Goal: Task Accomplishment & Management: Use online tool/utility

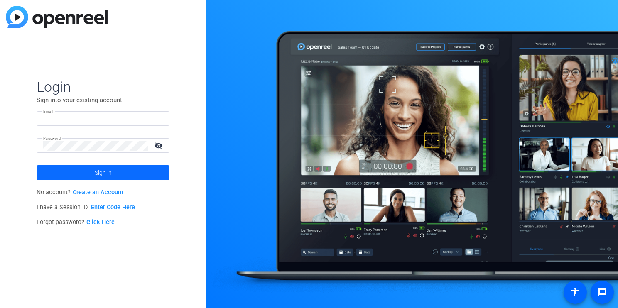
type input "[EMAIL_ADDRESS][DOMAIN_NAME]"
click at [118, 173] on span at bounding box center [103, 173] width 133 height 20
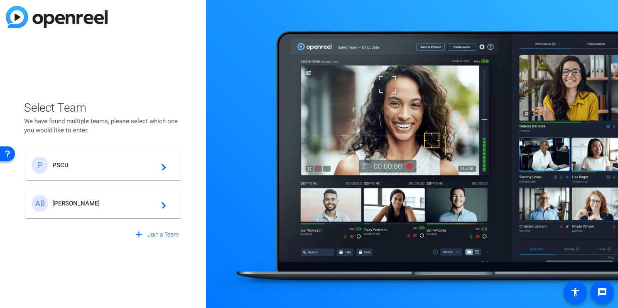
click at [118, 173] on div "P PSCU navigate_next" at bounding box center [103, 165] width 143 height 17
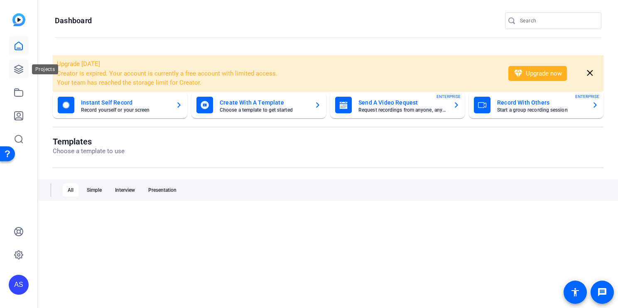
click at [23, 65] on icon at bounding box center [19, 69] width 10 height 10
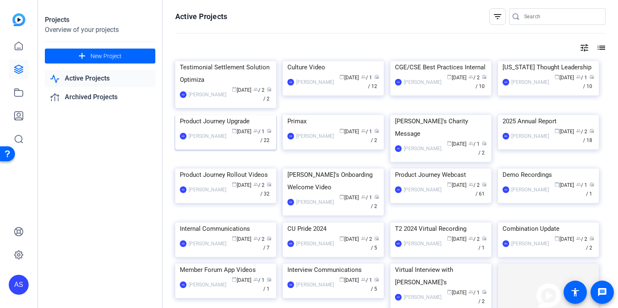
click at [238, 115] on img at bounding box center [225, 115] width 101 height 0
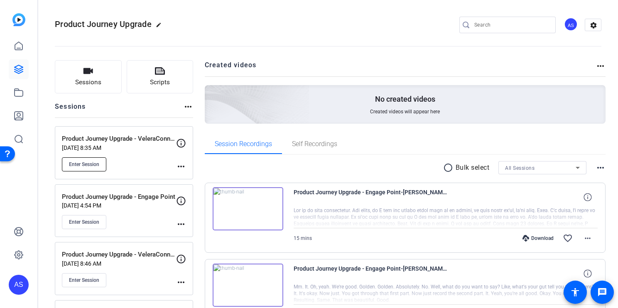
click at [90, 163] on span "Enter Session" at bounding box center [84, 164] width 30 height 7
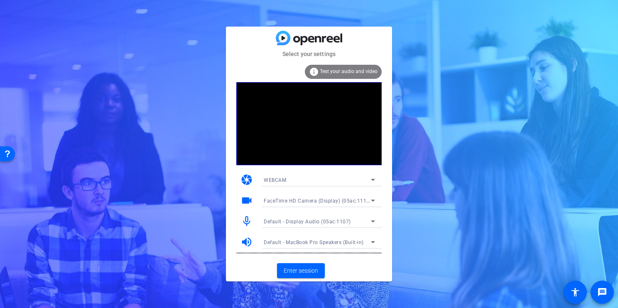
click at [346, 201] on span "FaceTime HD Camera (Display) (05ac:1112)" at bounding box center [318, 200] width 108 height 7
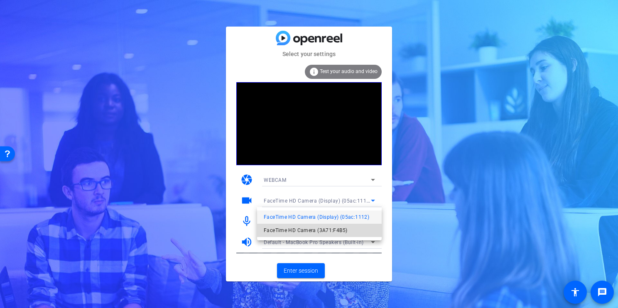
click at [322, 231] on span "FaceTime HD Camera (3A71:F4B5)" at bounding box center [306, 231] width 84 height 10
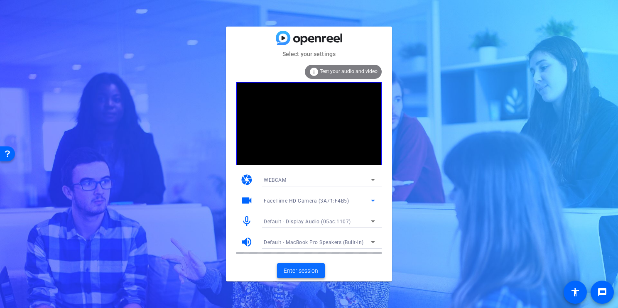
click at [304, 272] on span "Enter session" at bounding box center [301, 271] width 34 height 9
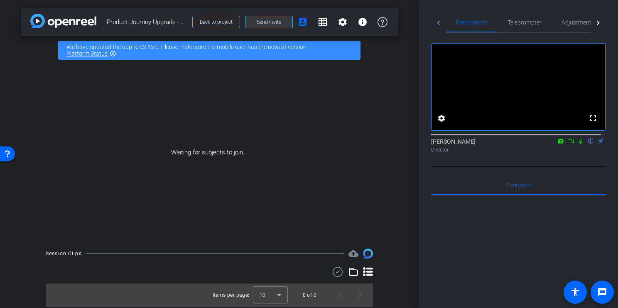
click at [265, 22] on span "Send invite" at bounding box center [269, 22] width 25 height 7
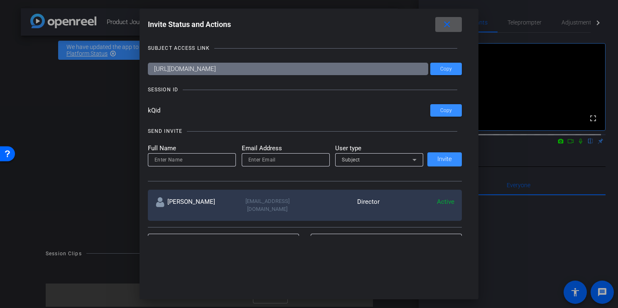
click at [452, 27] on mat-icon "close" at bounding box center [447, 25] width 10 height 10
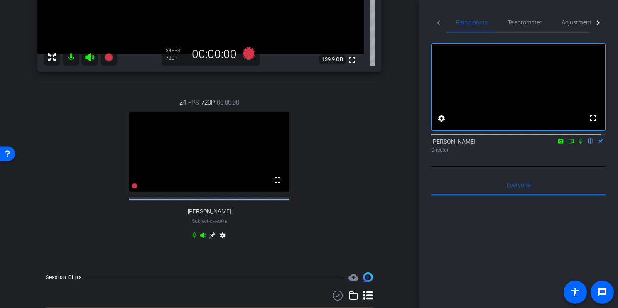
scroll to position [214, 0]
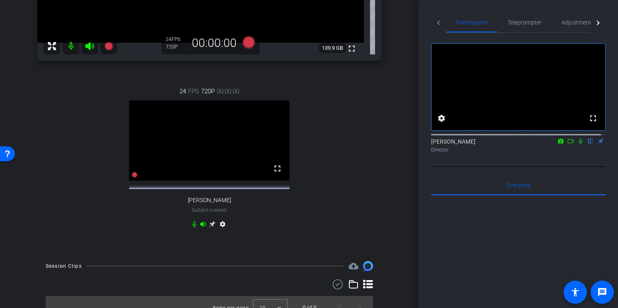
click at [221, 231] on mat-icon "settings" at bounding box center [223, 226] width 10 height 10
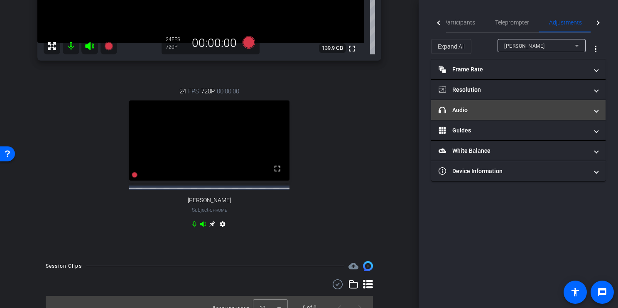
click at [519, 111] on mat-panel-title "headphone icon Audio" at bounding box center [514, 110] width 150 height 9
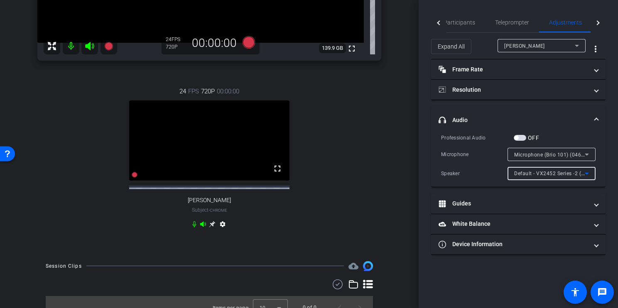
click at [535, 174] on span "Default - VX2452 Series -2 (Intel(R) Display Audio)" at bounding box center [575, 173] width 122 height 7
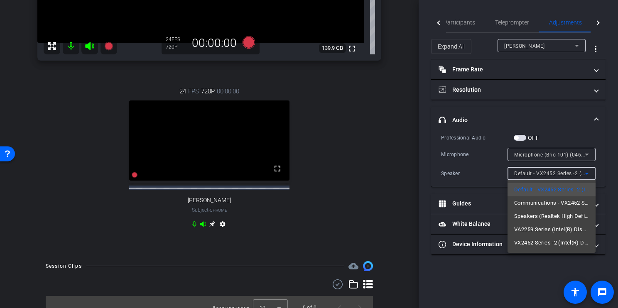
click at [462, 157] on div at bounding box center [309, 154] width 618 height 308
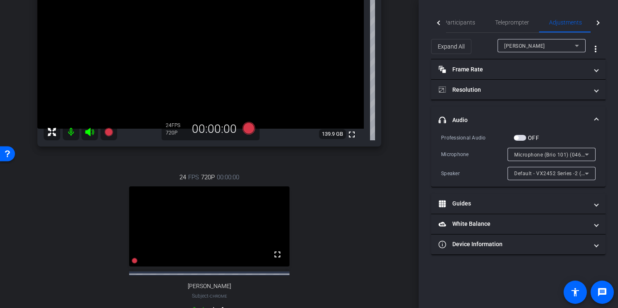
scroll to position [0, 0]
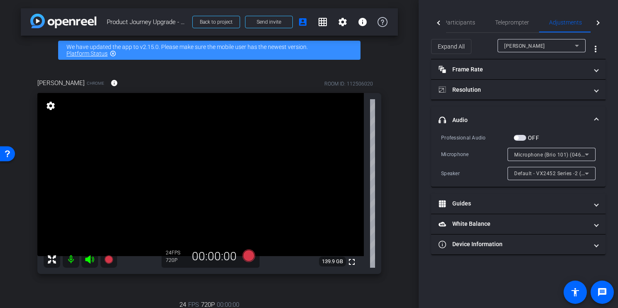
click at [534, 42] on div "[PERSON_NAME]" at bounding box center [539, 46] width 71 height 10
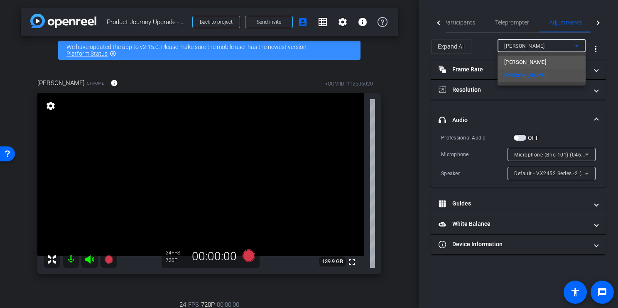
click at [538, 60] on span "[PERSON_NAME]" at bounding box center [525, 62] width 42 height 10
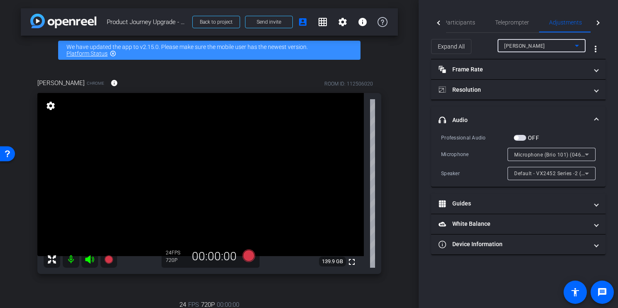
type input "11000"
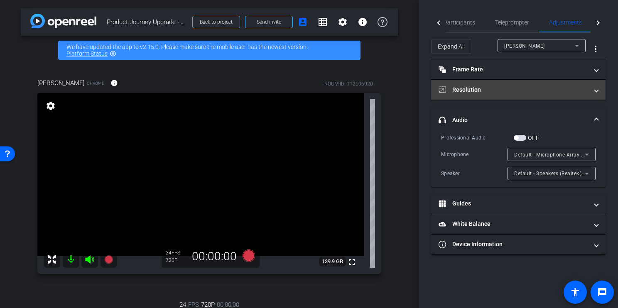
click at [484, 86] on mat-panel-title "Resolution" at bounding box center [514, 90] width 150 height 9
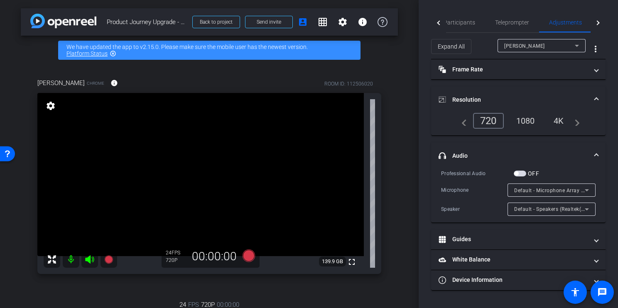
click at [525, 121] on div "1080" at bounding box center [525, 121] width 31 height 14
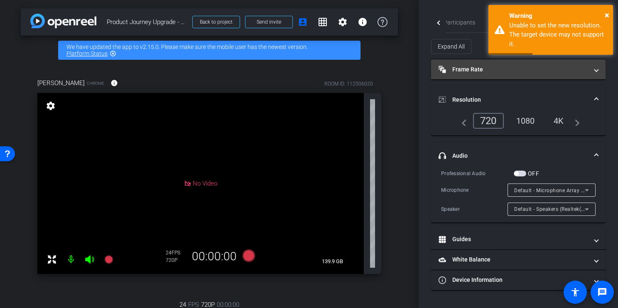
click at [485, 70] on mat-panel-title "Frame Rate Frame Rate" at bounding box center [514, 69] width 150 height 9
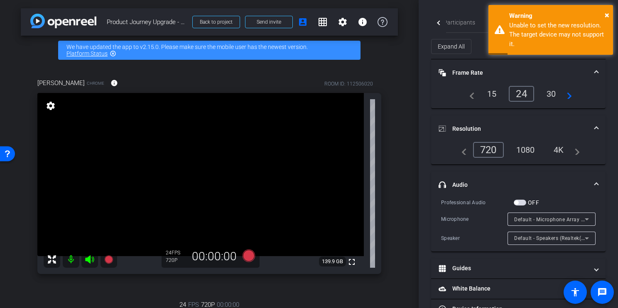
click at [548, 91] on div "30" at bounding box center [552, 94] width 22 height 14
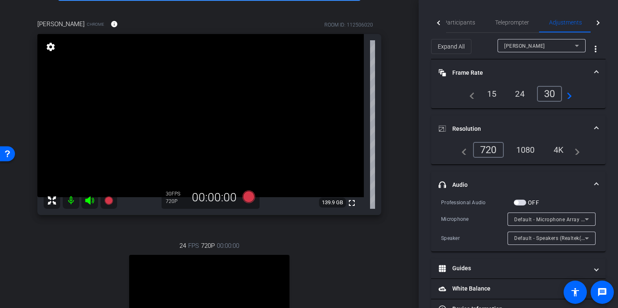
scroll to position [61, 0]
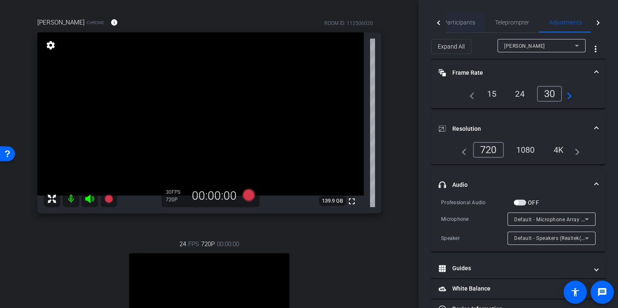
click at [467, 24] on span "Participants" at bounding box center [460, 23] width 32 height 6
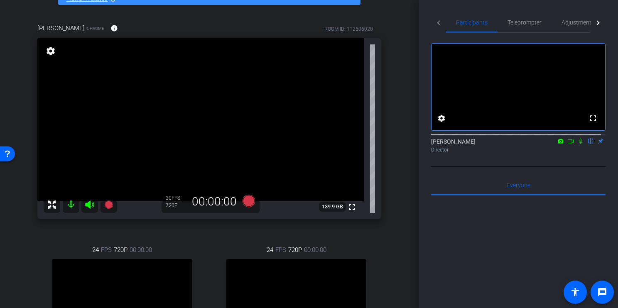
scroll to position [61, 0]
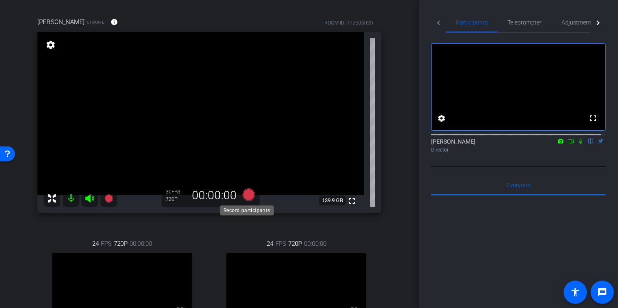
click at [248, 197] on icon at bounding box center [249, 195] width 12 height 12
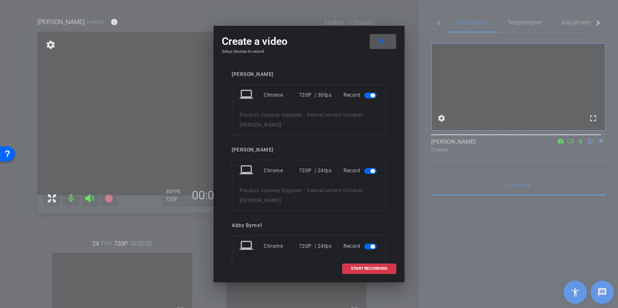
click at [371, 170] on span "button" at bounding box center [373, 171] width 4 height 4
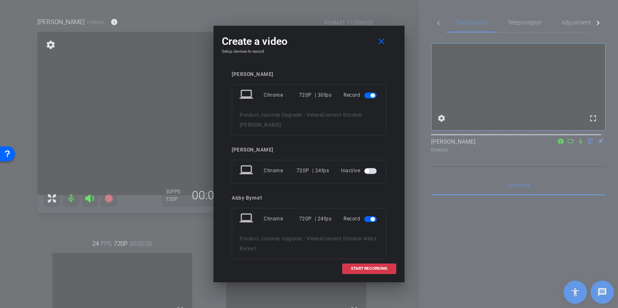
click at [371, 218] on span "button" at bounding box center [373, 219] width 4 height 4
click at [369, 269] on span "START RECORDING" at bounding box center [369, 269] width 37 height 4
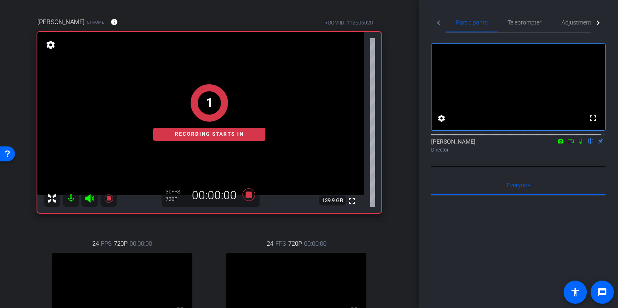
click at [568, 144] on icon at bounding box center [571, 141] width 7 height 6
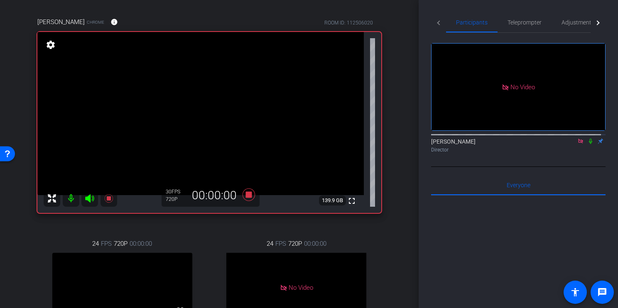
click at [588, 144] on icon at bounding box center [591, 141] width 7 height 6
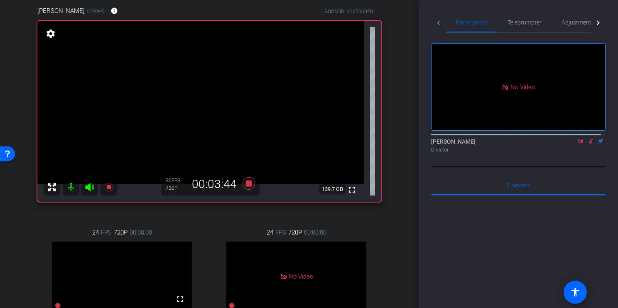
scroll to position [67, 0]
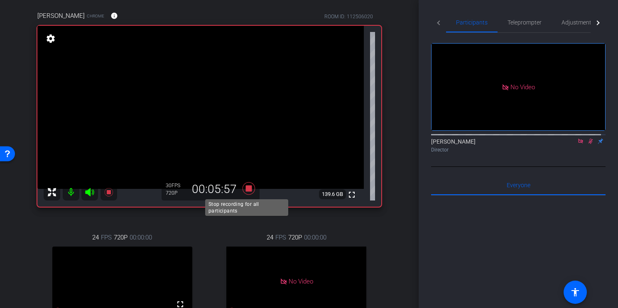
click at [247, 188] on icon at bounding box center [249, 188] width 12 height 12
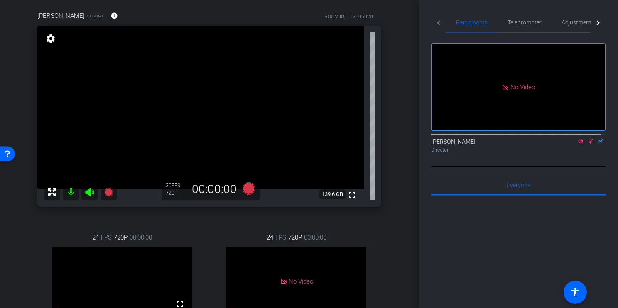
click at [588, 144] on icon at bounding box center [591, 141] width 7 height 6
click at [578, 143] on icon at bounding box center [580, 141] width 5 height 5
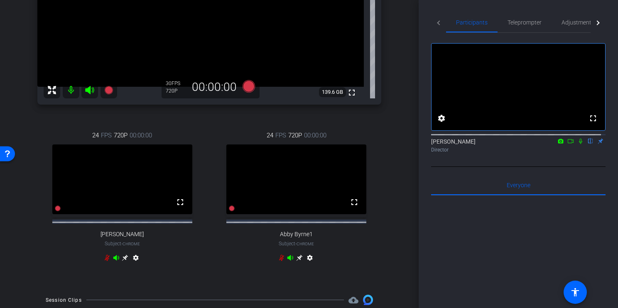
scroll to position [266, 0]
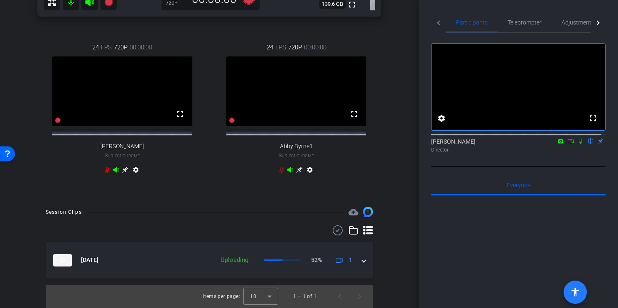
click at [578, 294] on mat-icon "accessibility" at bounding box center [575, 293] width 10 height 10
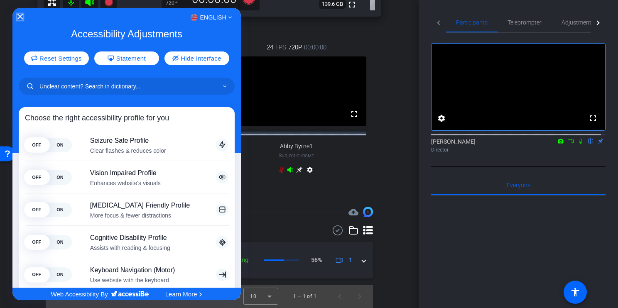
click at [18, 19] on icon "Close Accessibility Interface" at bounding box center [20, 17] width 6 height 6
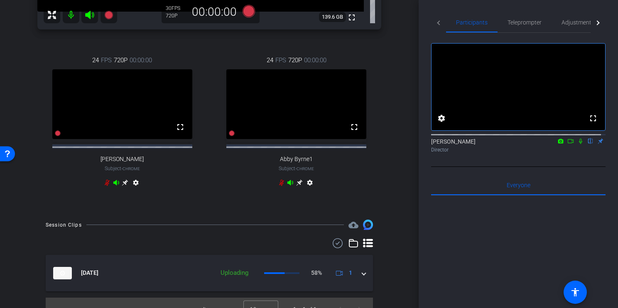
scroll to position [241, 0]
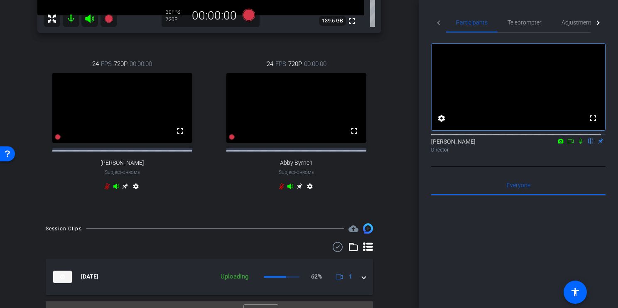
click at [595, 22] on div at bounding box center [597, 22] width 5 height 5
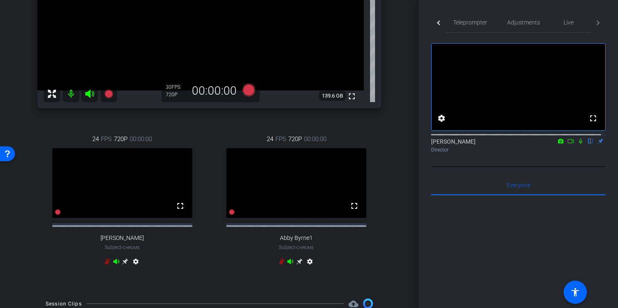
scroll to position [0, 0]
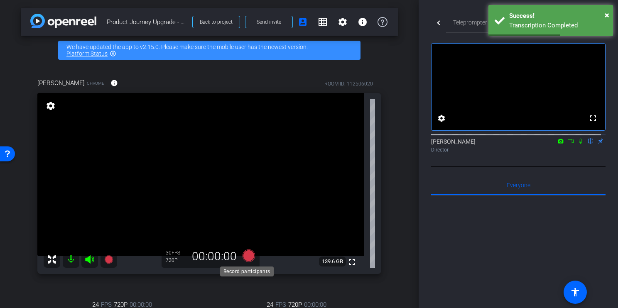
click at [246, 258] on icon at bounding box center [249, 256] width 12 height 12
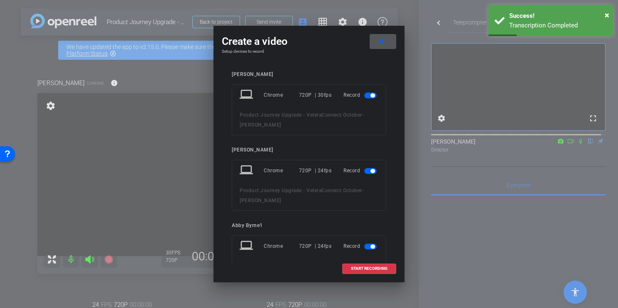
click at [371, 173] on span "button" at bounding box center [373, 171] width 4 height 4
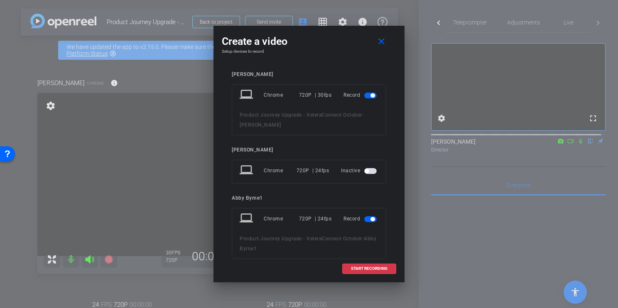
click at [371, 220] on span "button" at bounding box center [373, 219] width 4 height 4
click at [362, 268] on span "START RECORDING" at bounding box center [369, 269] width 37 height 4
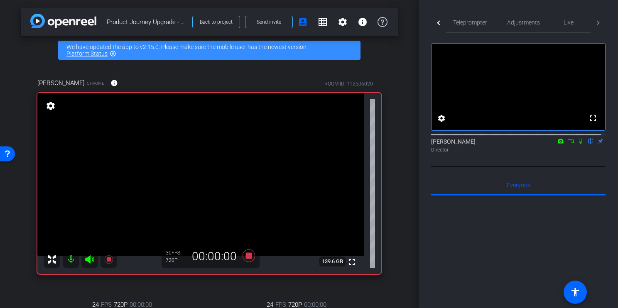
click at [568, 144] on icon at bounding box center [571, 141] width 7 height 6
click at [588, 144] on icon at bounding box center [591, 141] width 7 height 6
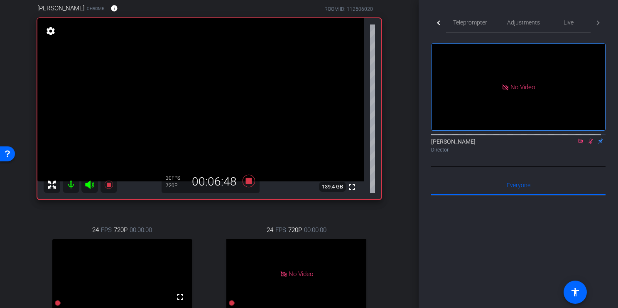
scroll to position [85, 0]
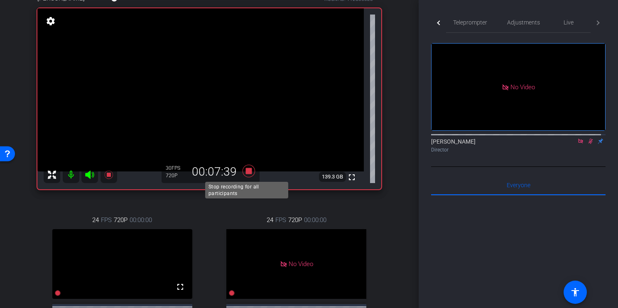
click at [247, 172] on icon at bounding box center [249, 171] width 12 height 12
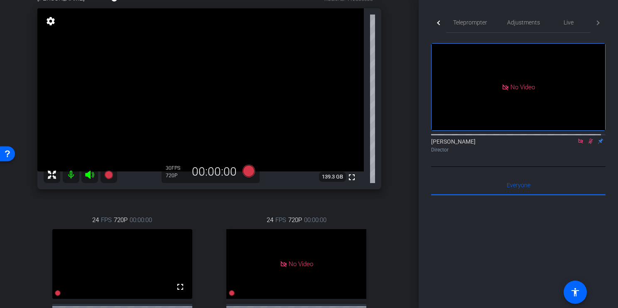
click at [589, 144] on icon at bounding box center [591, 141] width 5 height 5
click at [578, 144] on icon at bounding box center [581, 141] width 7 height 6
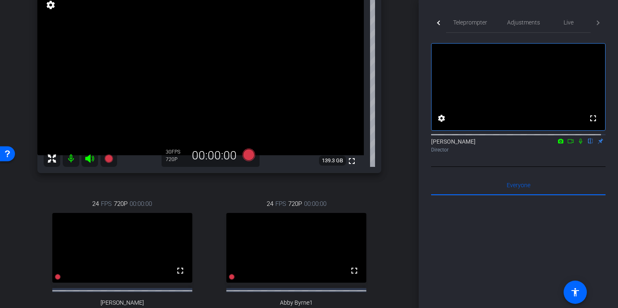
scroll to position [98, 0]
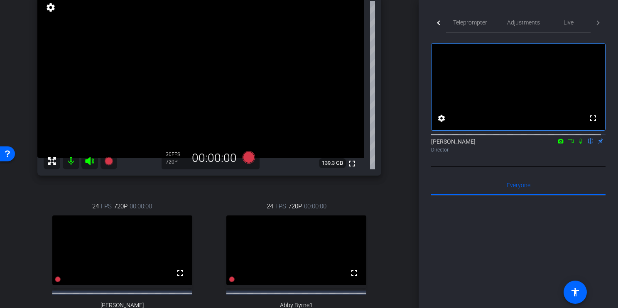
click at [393, 83] on div "arrow_back Product Journey Upgrade - VeleraConnect October Back to project Send…" at bounding box center [209, 56] width 419 height 308
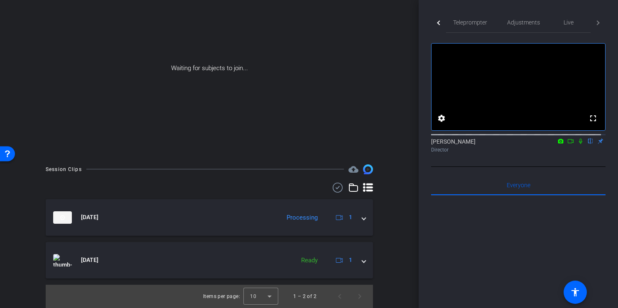
scroll to position [0, 0]
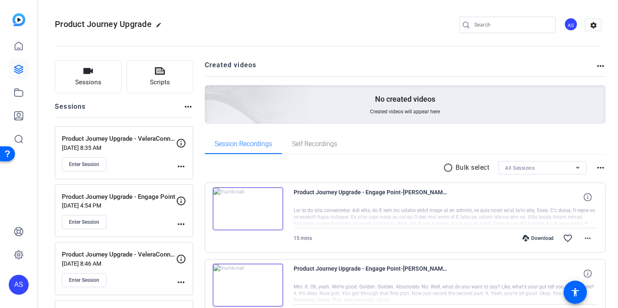
click at [132, 145] on p "Sep 17, 2025 @ 8:35 AM" at bounding box center [119, 148] width 114 height 7
